Goal: Check status: Check status

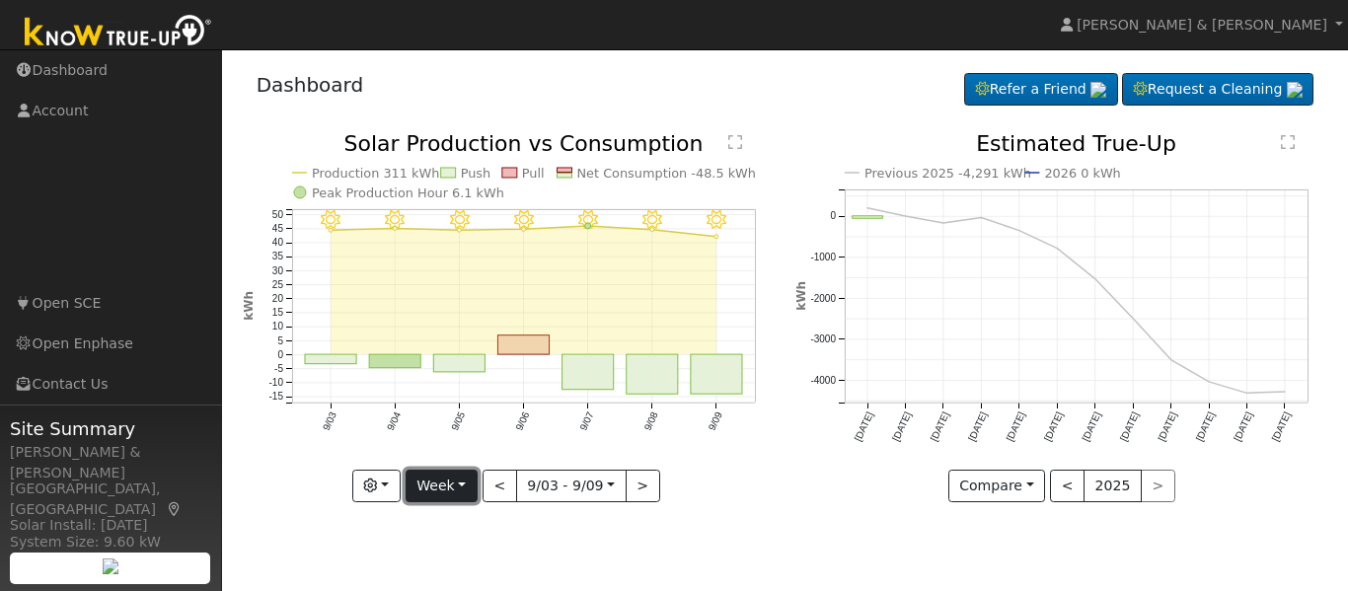
click at [438, 493] on button "Week" at bounding box center [442, 487] width 72 height 34
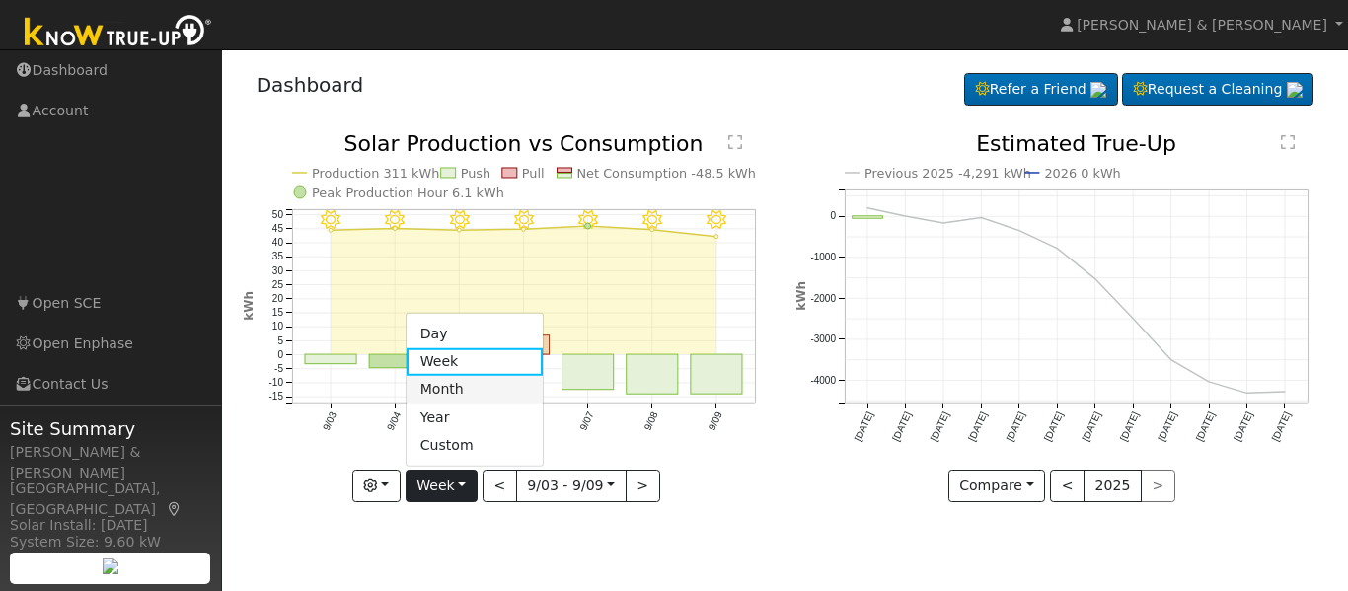
click at [457, 393] on link "Month" at bounding box center [475, 390] width 137 height 28
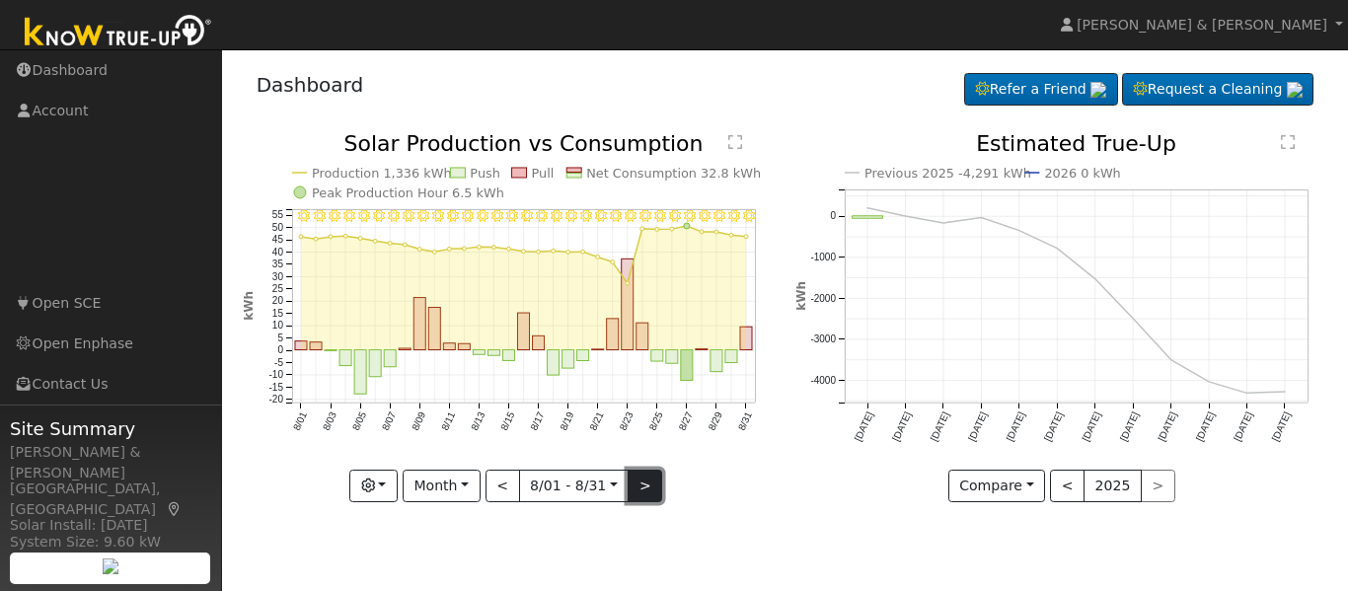
click at [645, 496] on button ">" at bounding box center [645, 487] width 35 height 34
type input "[DATE]"
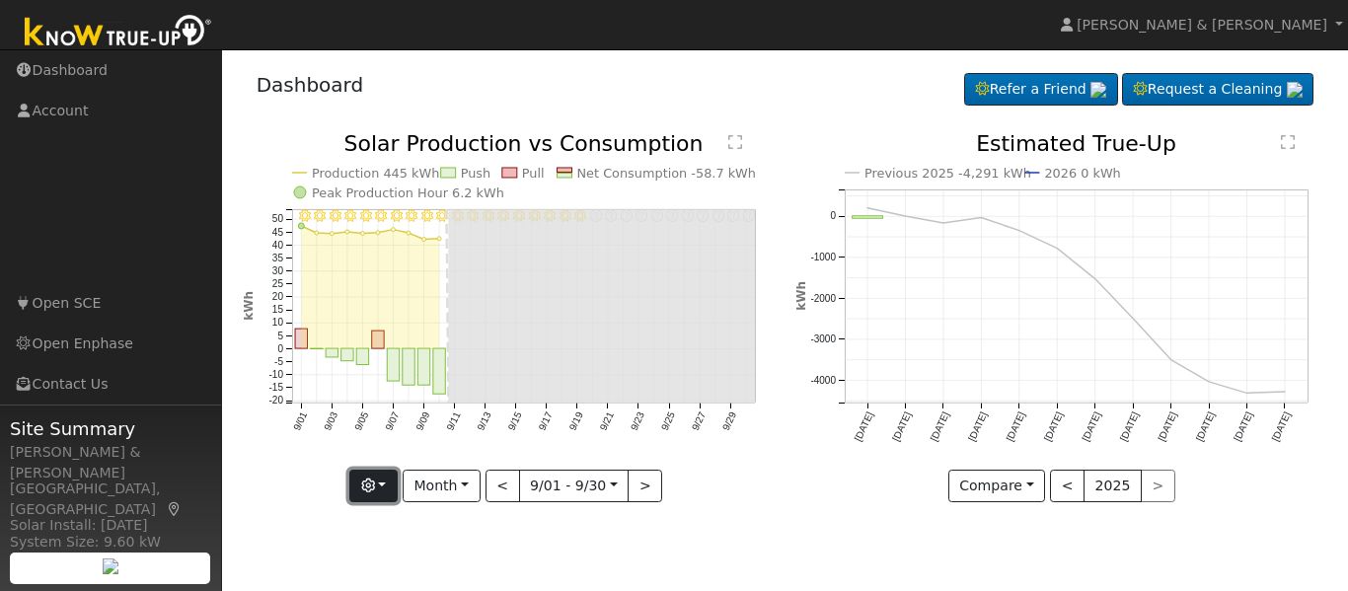
click at [394, 492] on button "button" at bounding box center [373, 487] width 48 height 34
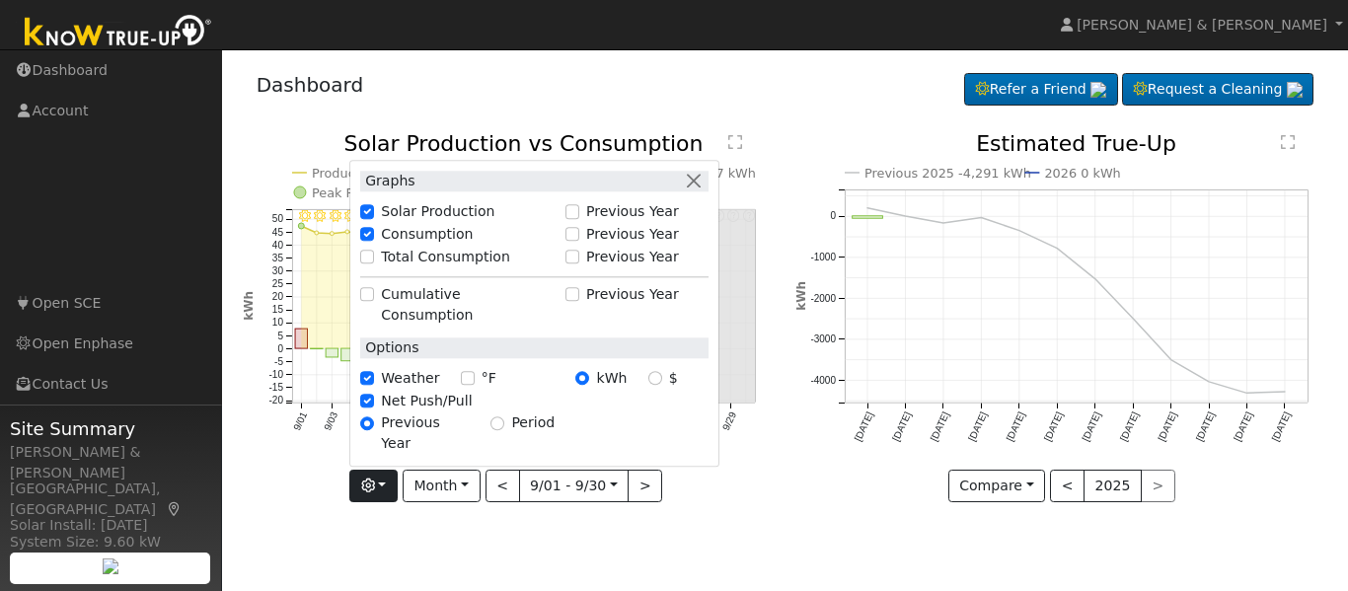
click at [496, 267] on label "Total Consumption" at bounding box center [445, 257] width 129 height 21
click at [374, 264] on input "Total Consumption" at bounding box center [367, 257] width 14 height 14
checkbox input "true"
click at [591, 267] on label "Previous Year" at bounding box center [632, 257] width 93 height 21
click at [579, 264] on input "Previous Year" at bounding box center [573, 257] width 14 height 14
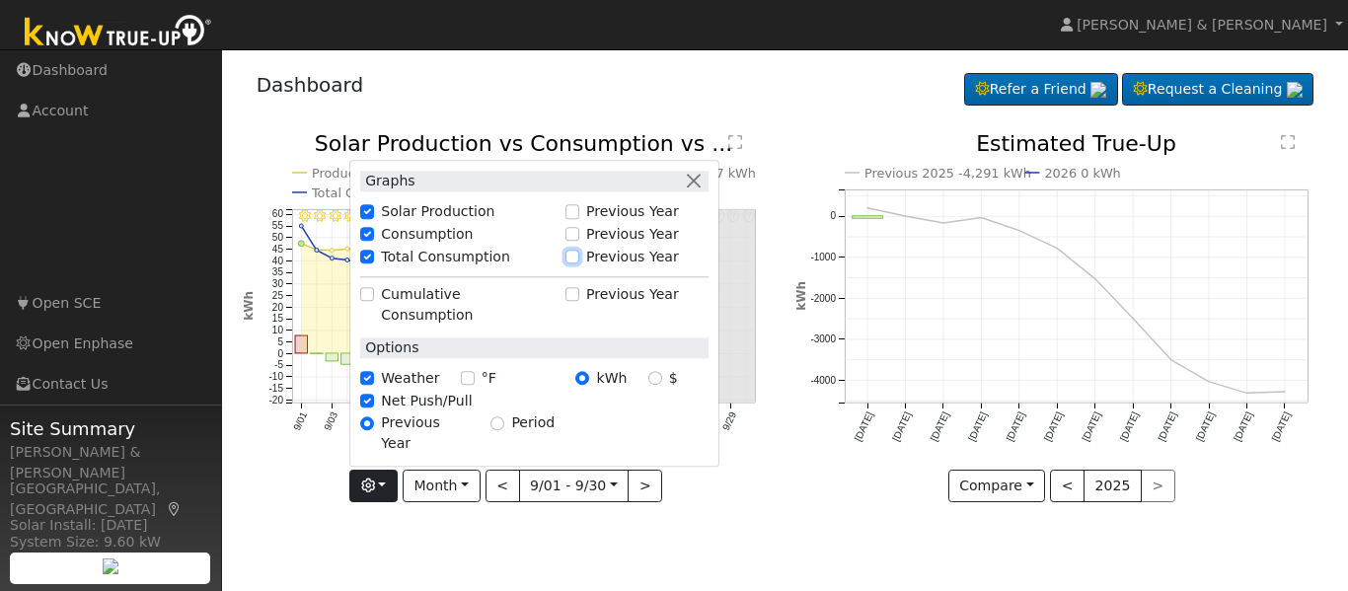
checkbox input "true"
click at [701, 191] on button "button" at bounding box center [693, 181] width 21 height 21
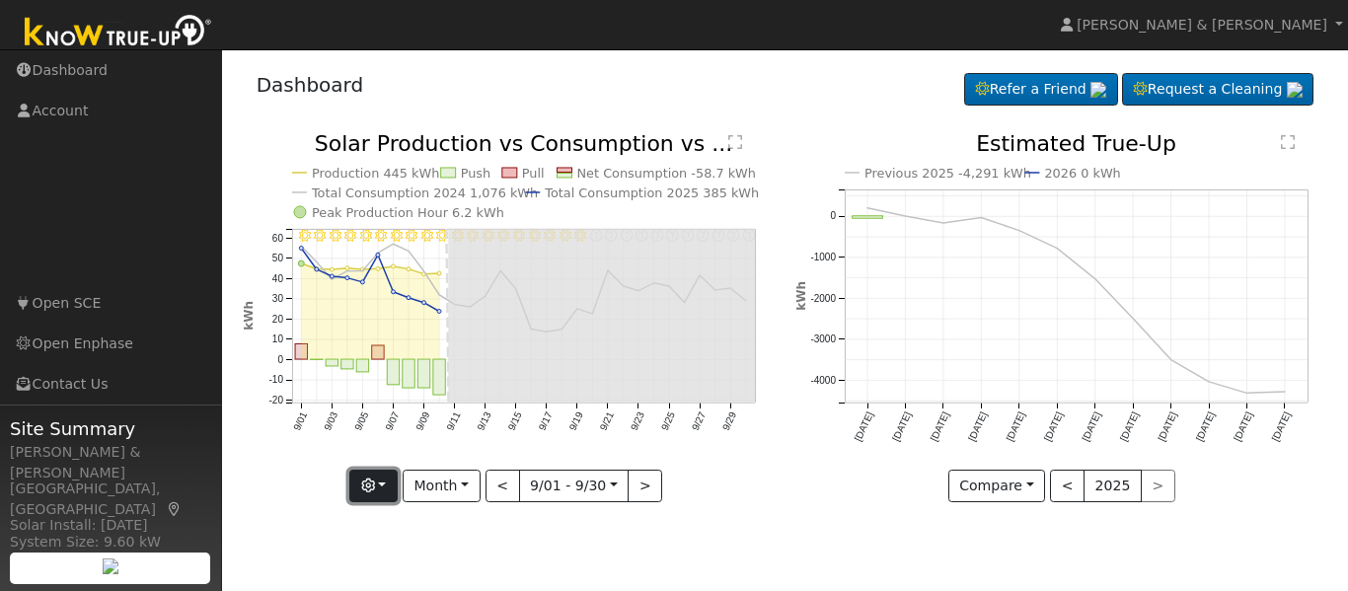
click at [384, 478] on button "button" at bounding box center [373, 487] width 48 height 34
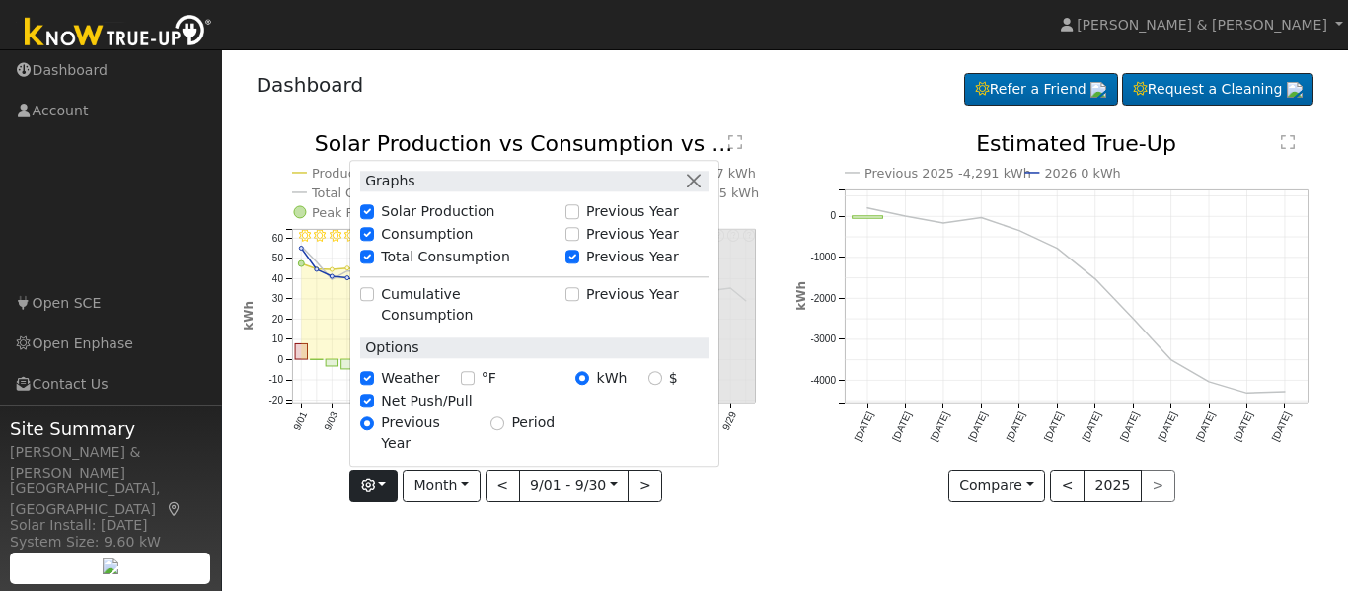
click at [455, 267] on label "Total Consumption" at bounding box center [445, 257] width 129 height 21
click at [374, 264] on input "Total Consumption" at bounding box center [367, 257] width 14 height 14
checkbox input "false"
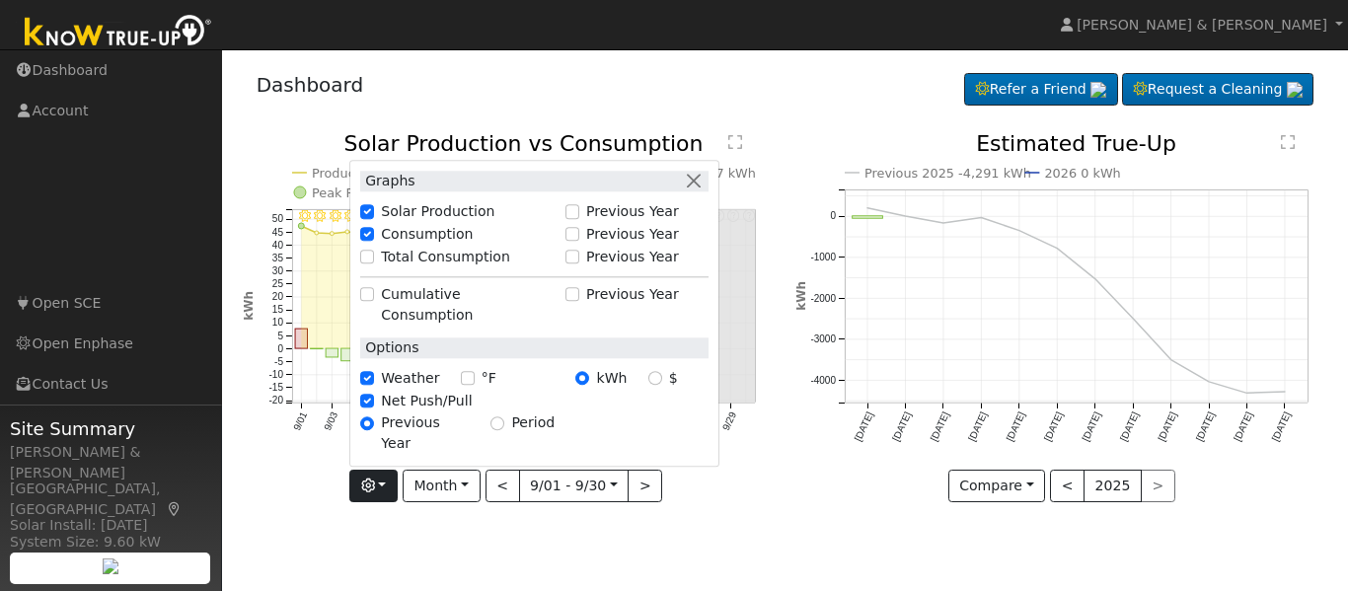
click at [592, 222] on label "Previous Year" at bounding box center [632, 211] width 93 height 21
click at [579, 219] on input "Previous Year" at bounding box center [573, 212] width 14 height 14
checkbox input "true"
click at [696, 191] on button "button" at bounding box center [693, 181] width 21 height 21
